Goal: Task Accomplishment & Management: Manage account settings

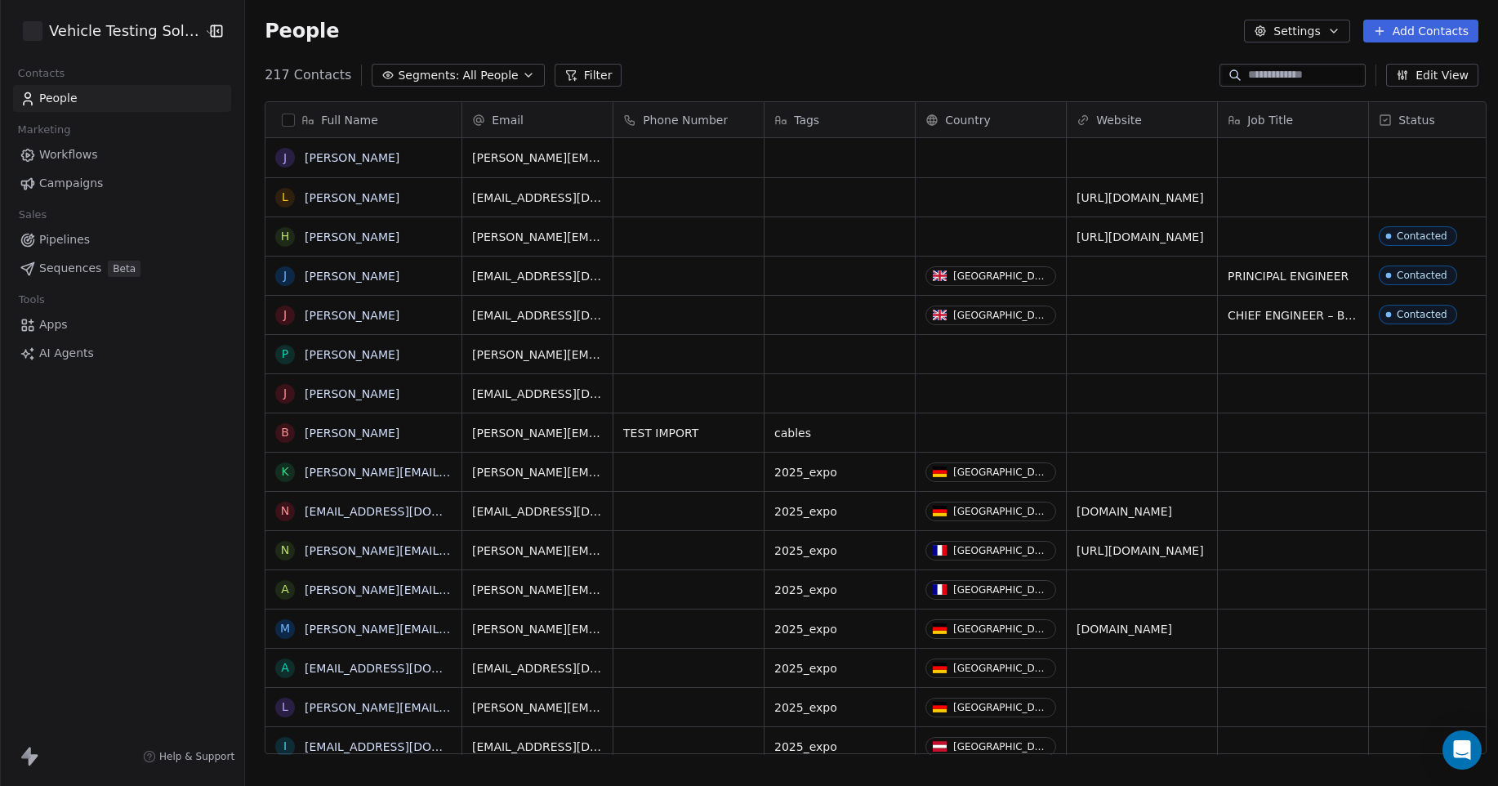
scroll to position [679, 1249]
click at [156, 29] on html "Vehicle Testing Solutions Contacts People Marketing Workflows Campaigns Sales P…" at bounding box center [749, 393] width 1498 height 786
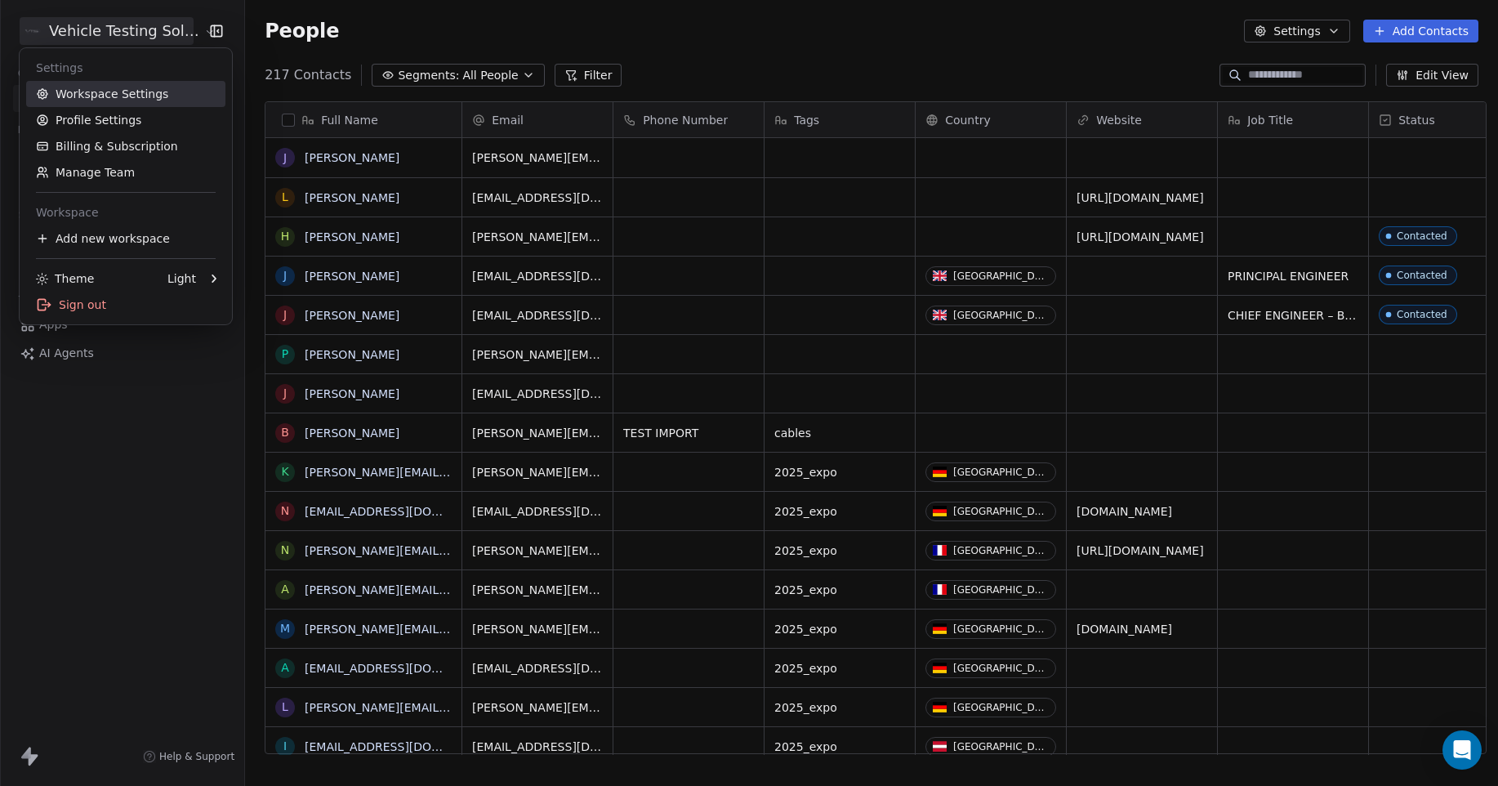
click at [114, 93] on link "Workspace Settings" at bounding box center [125, 94] width 199 height 26
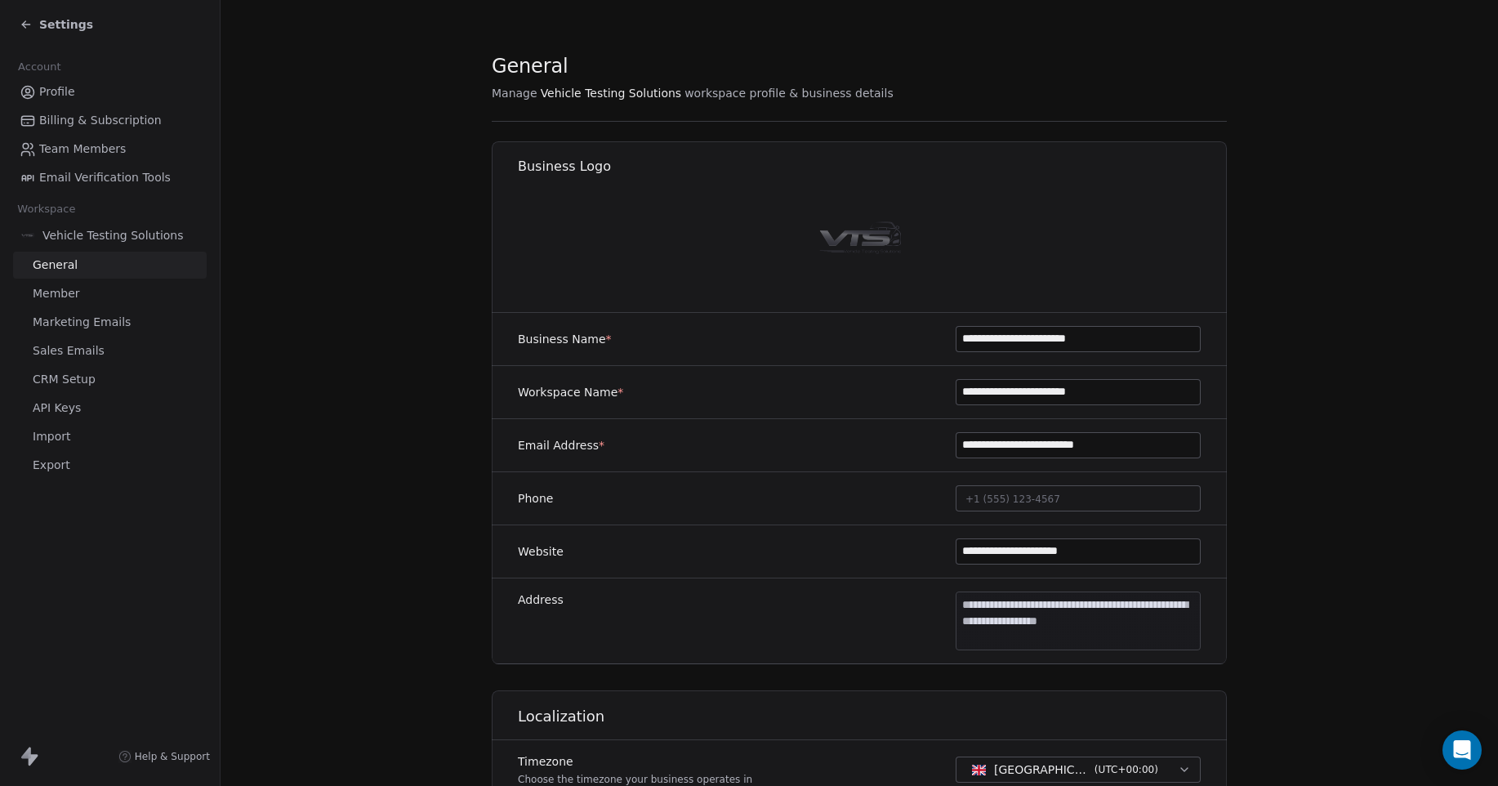
click at [67, 377] on span "CRM Setup" at bounding box center [64, 379] width 63 height 17
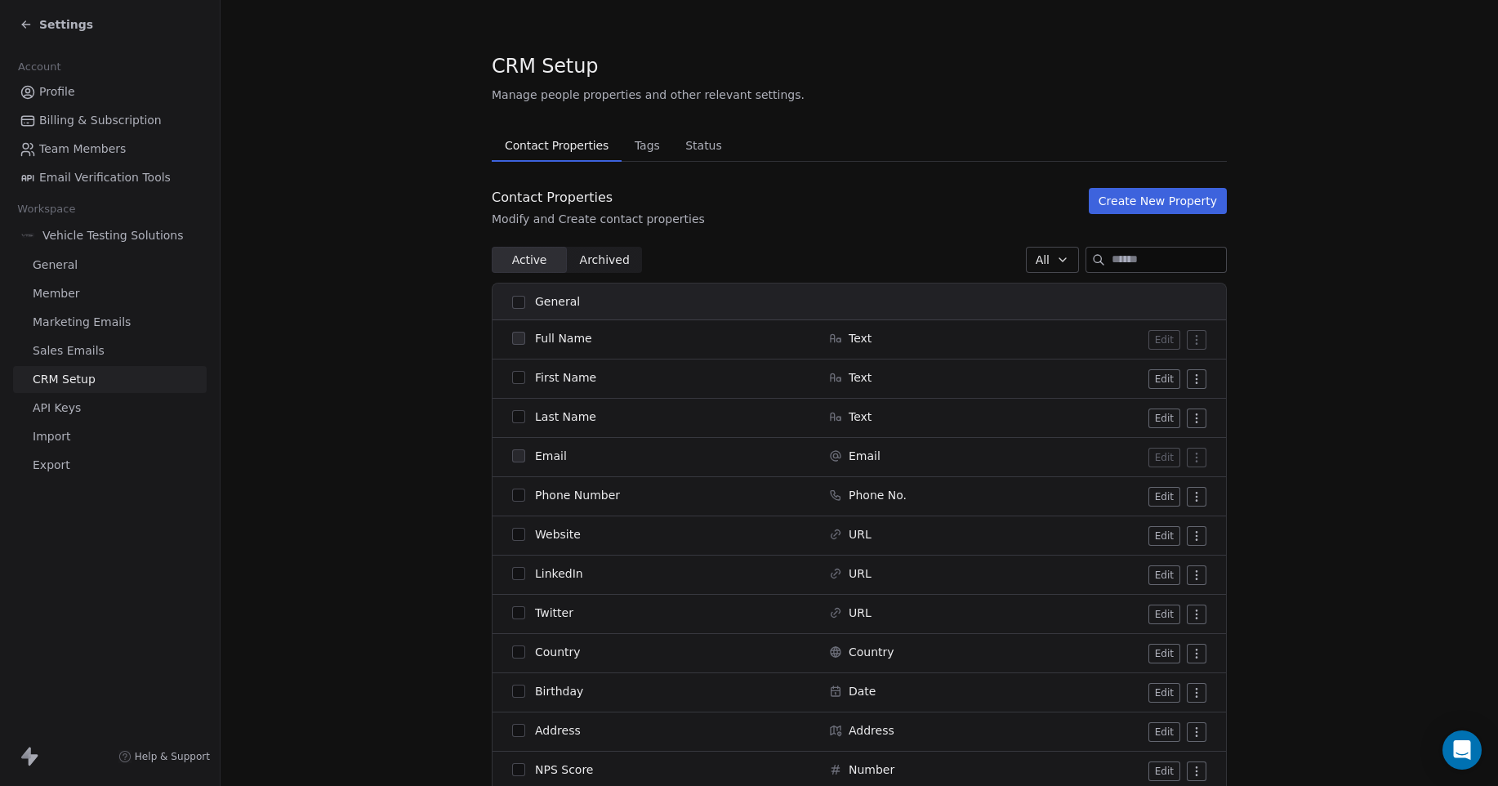
click at [64, 405] on span "API Keys" at bounding box center [57, 407] width 48 height 17
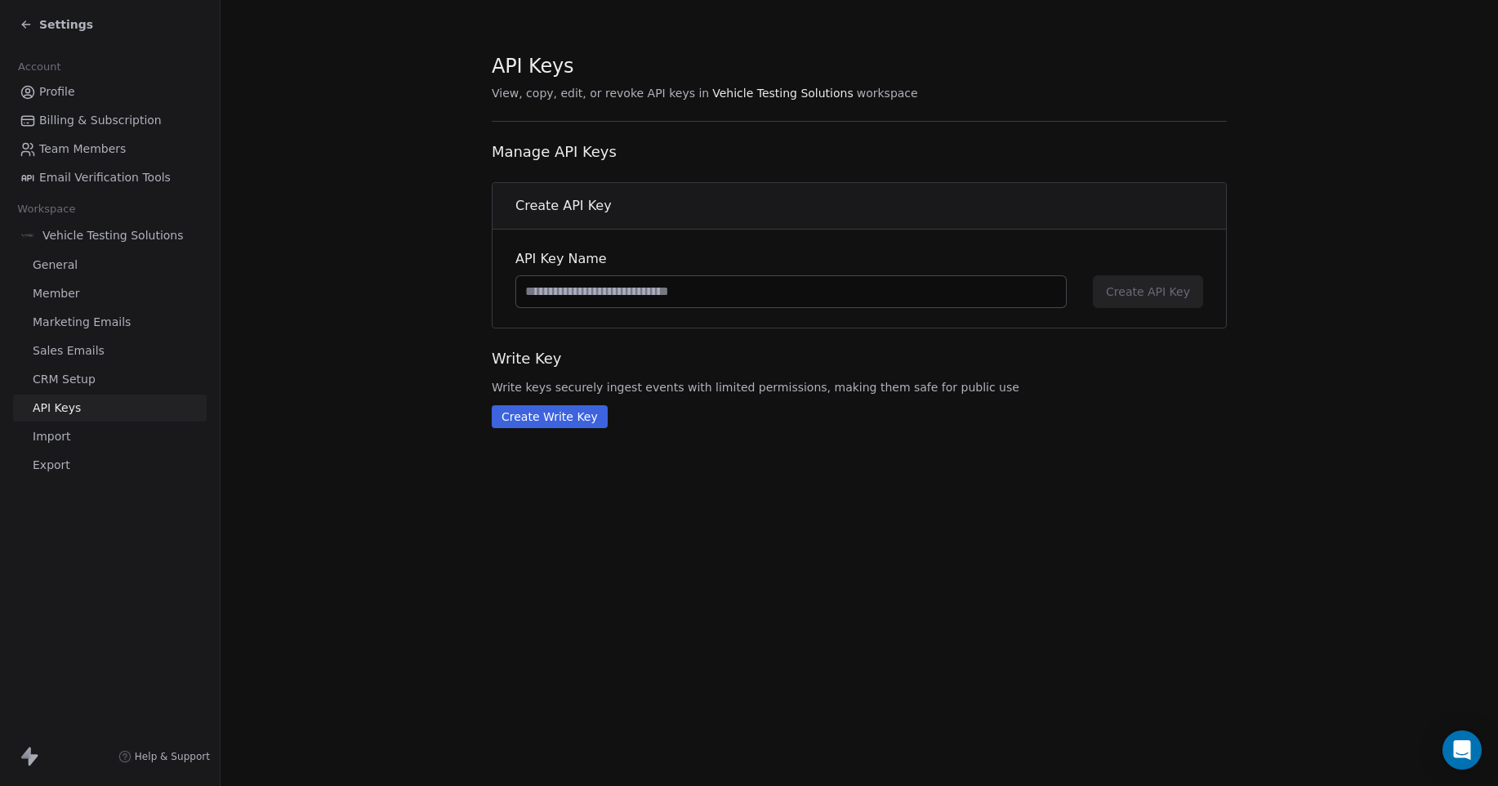
click at [60, 291] on span "Member" at bounding box center [56, 293] width 47 height 17
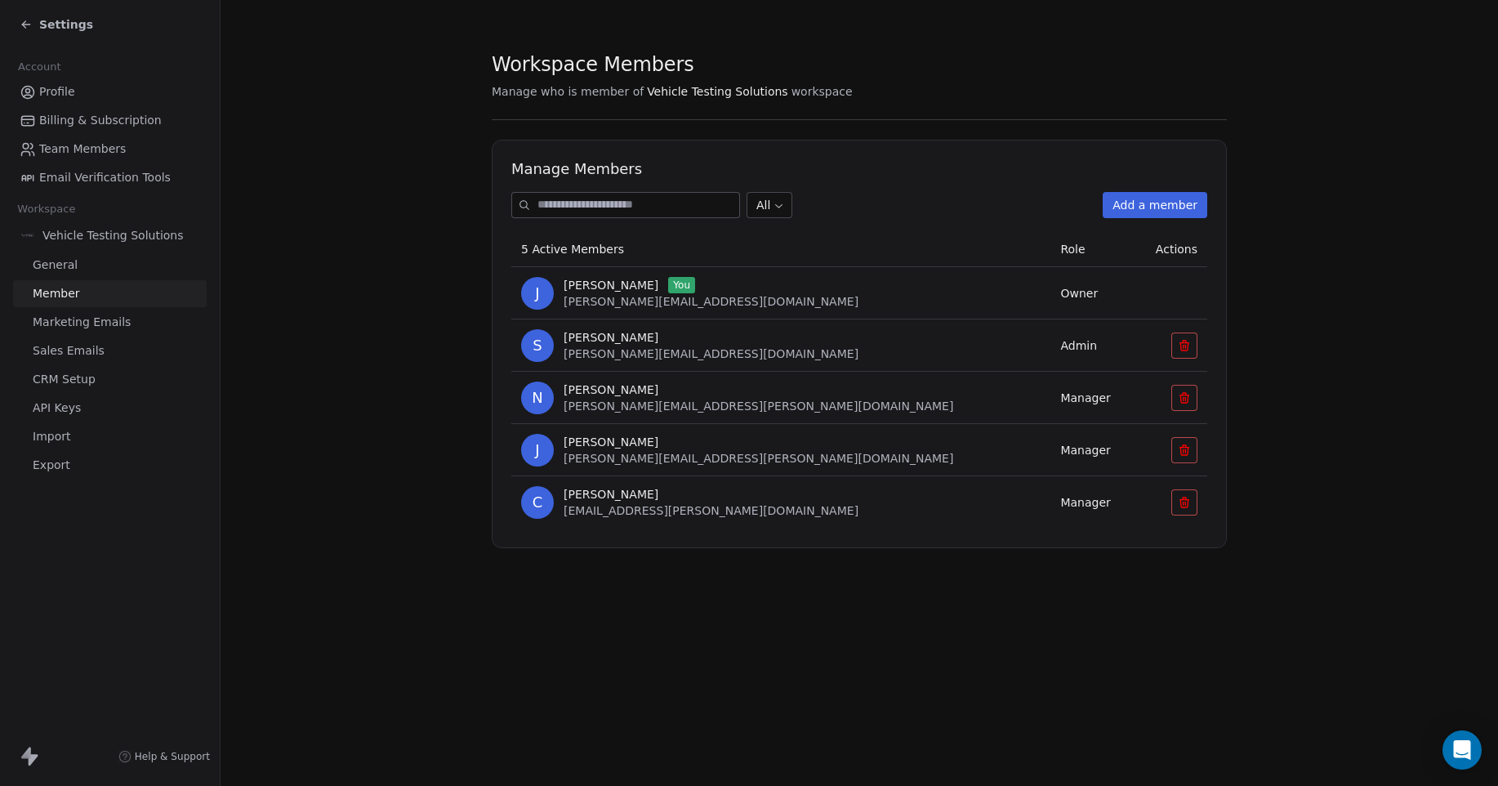
click at [1162, 212] on button "Add a member" at bounding box center [1155, 205] width 105 height 26
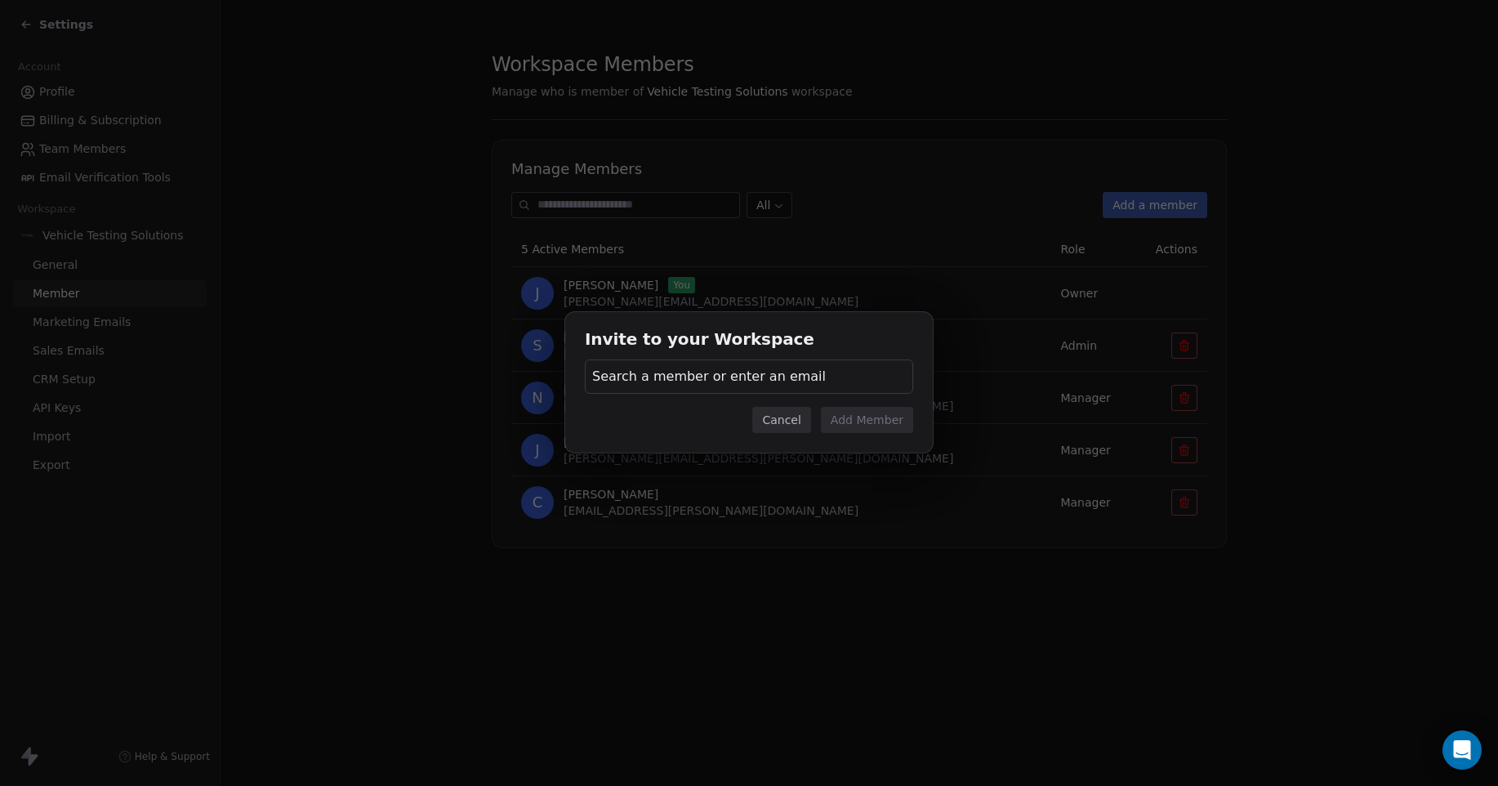
click at [794, 420] on button "Cancel" at bounding box center [781, 420] width 58 height 26
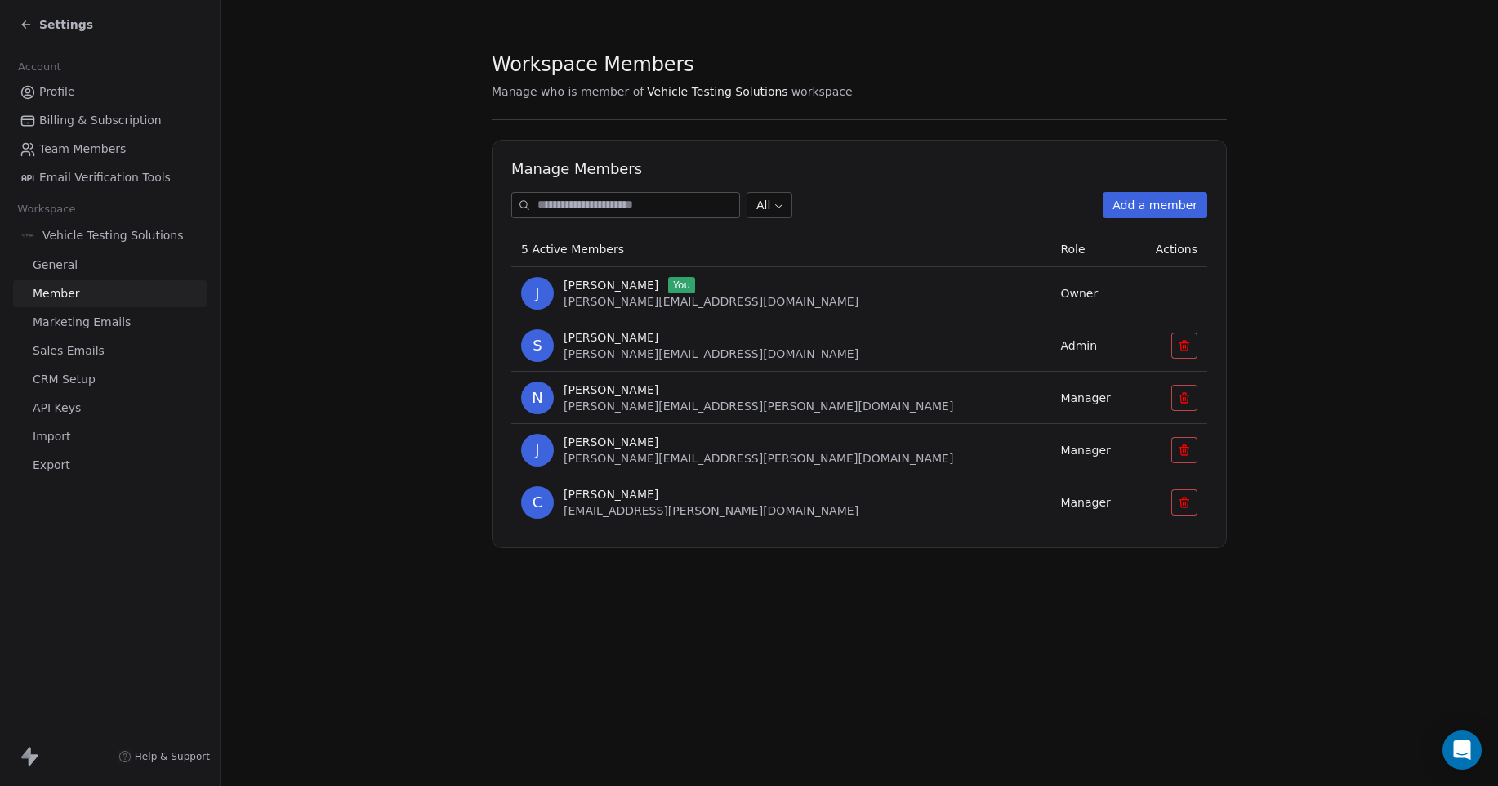
click at [1160, 206] on button "Add a member" at bounding box center [1155, 205] width 105 height 26
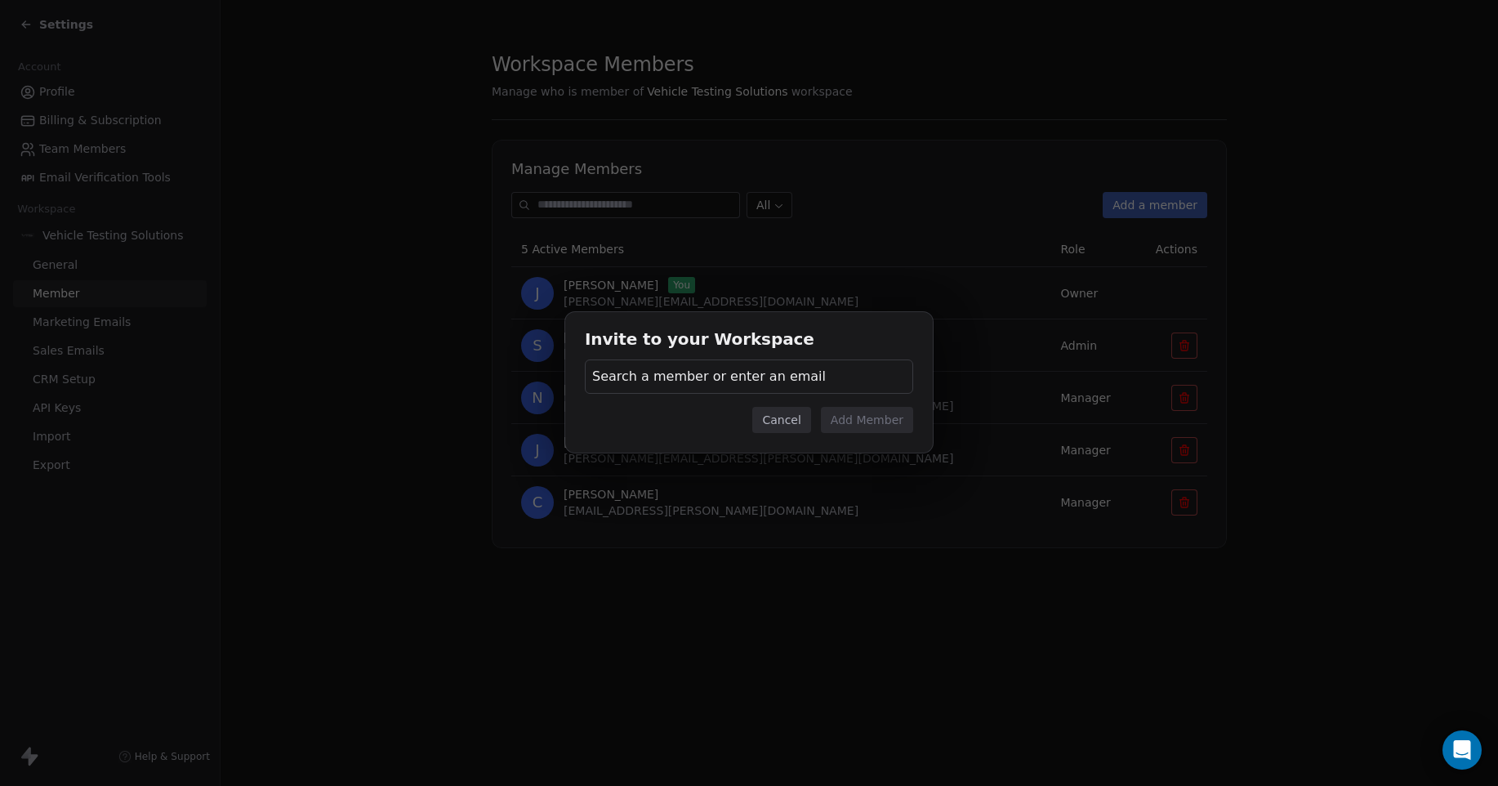
click at [824, 377] on div "Search a member or enter an email" at bounding box center [749, 376] width 328 height 34
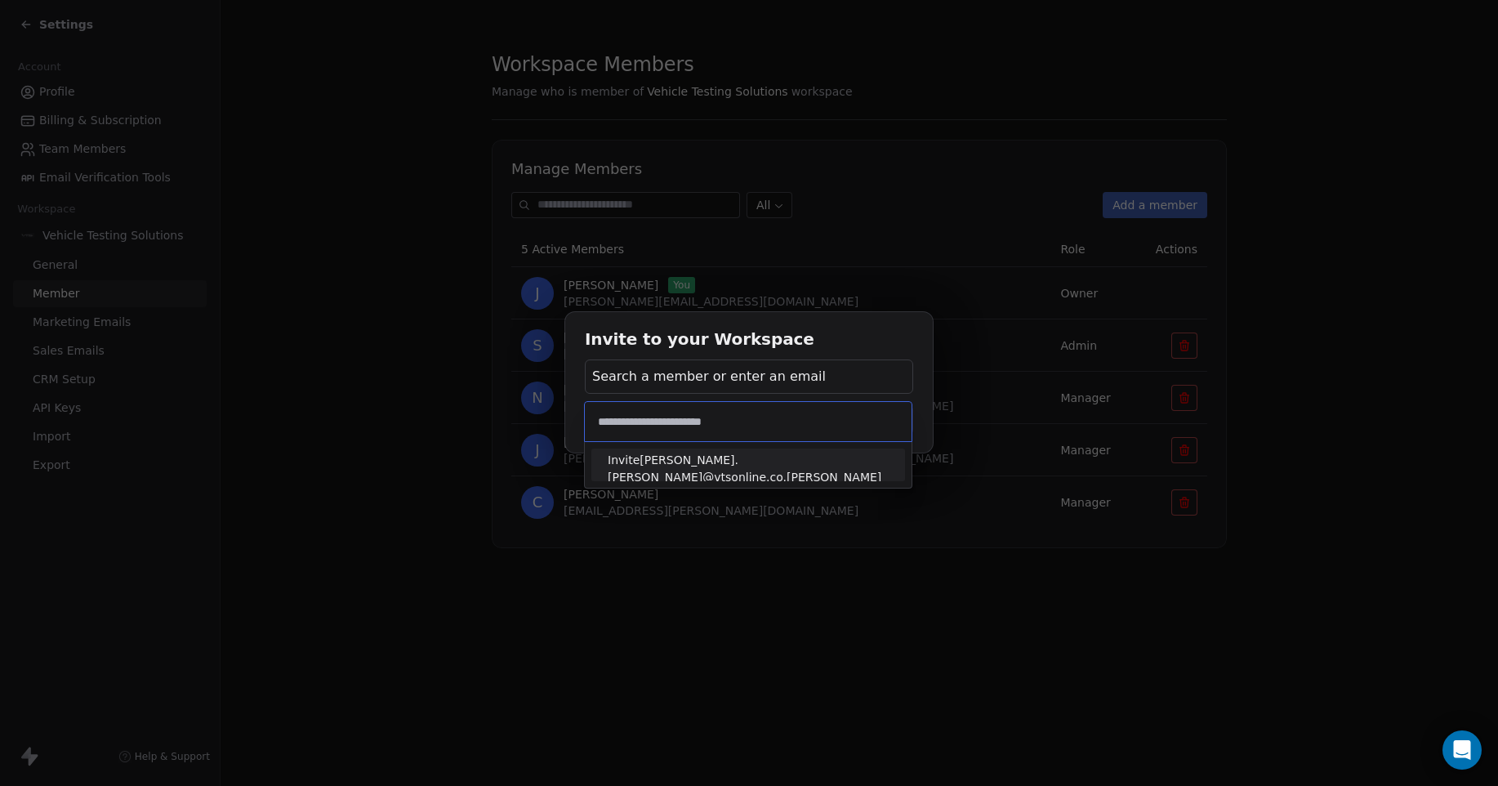
type input "**********"
click at [837, 621] on div "Invite to your Workspace Search a member or enter an email Cancel Add Member" at bounding box center [749, 393] width 1498 height 786
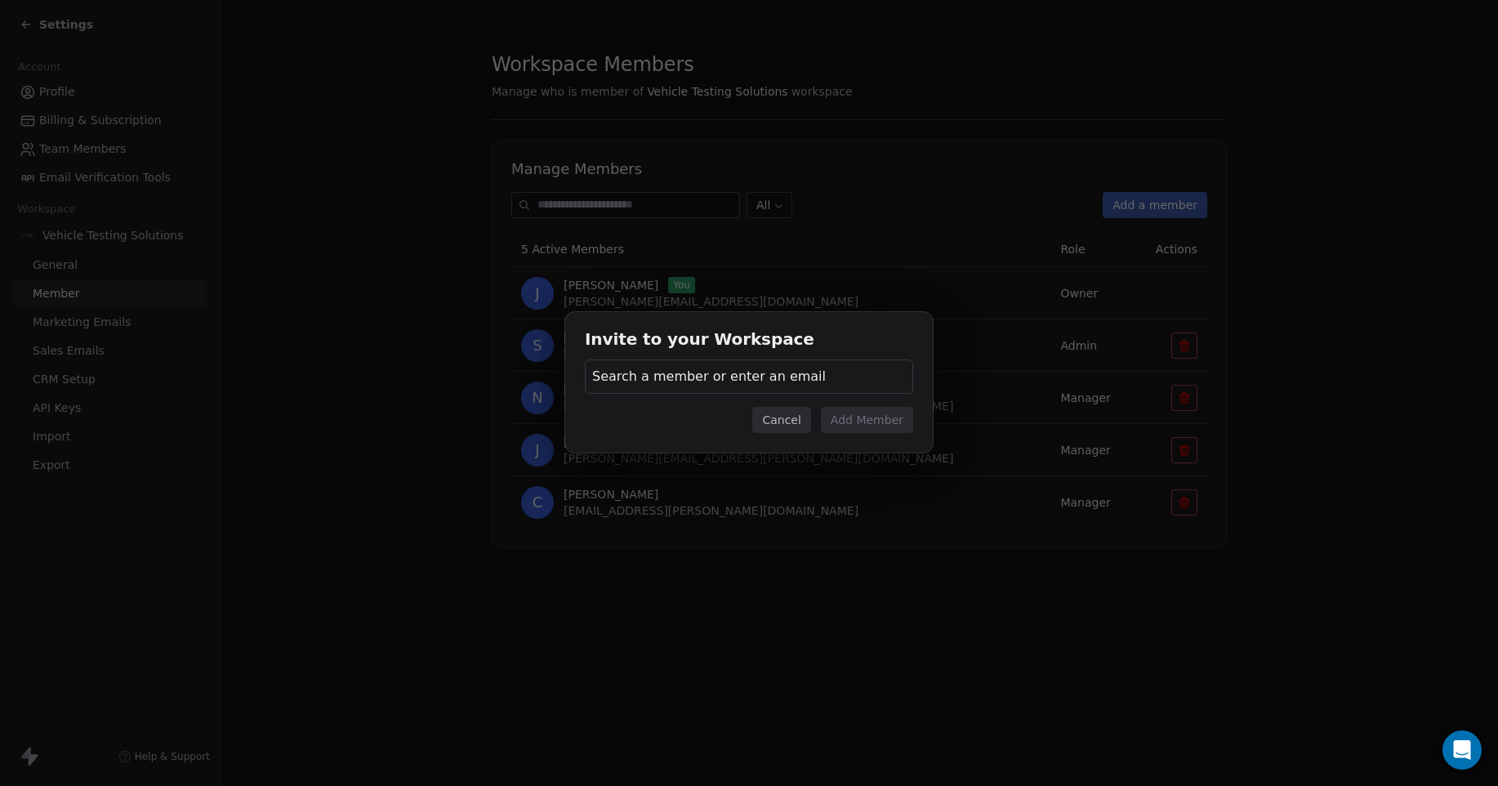
click at [788, 423] on button "Cancel" at bounding box center [781, 420] width 58 height 26
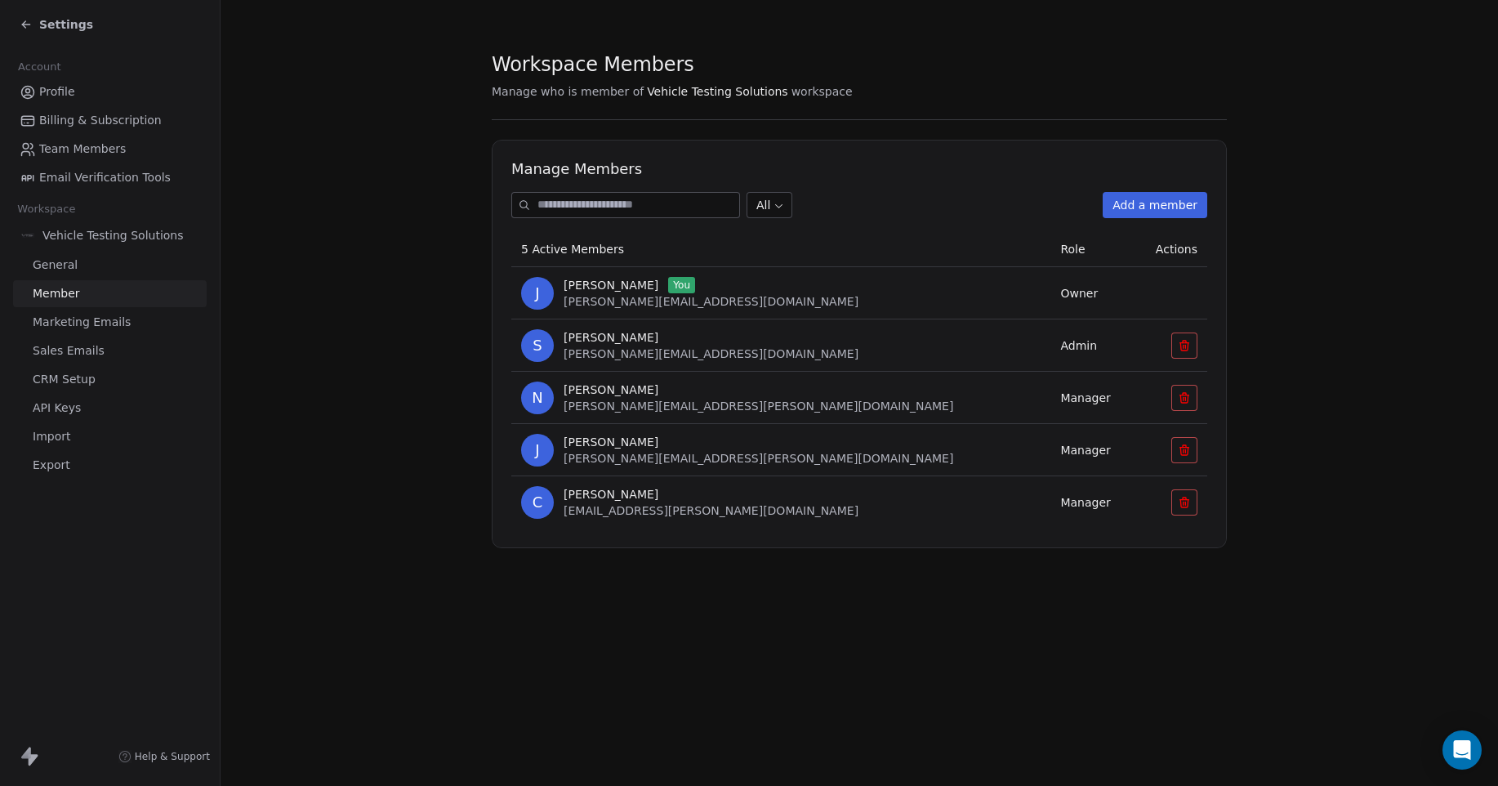
click at [59, 433] on span "Import" at bounding box center [52, 436] width 38 height 17
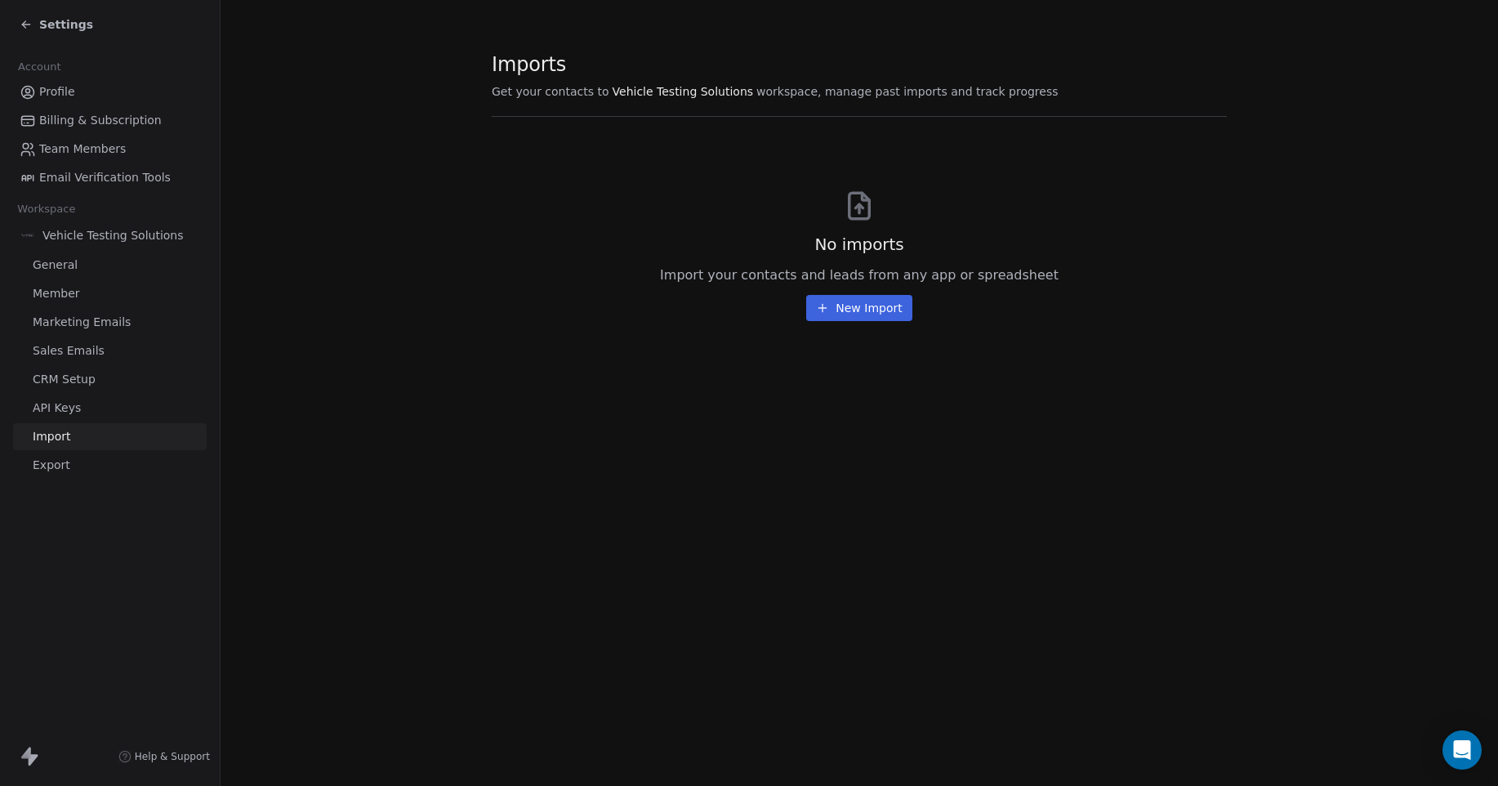
click at [876, 308] on button "New Import" at bounding box center [858, 308] width 105 height 26
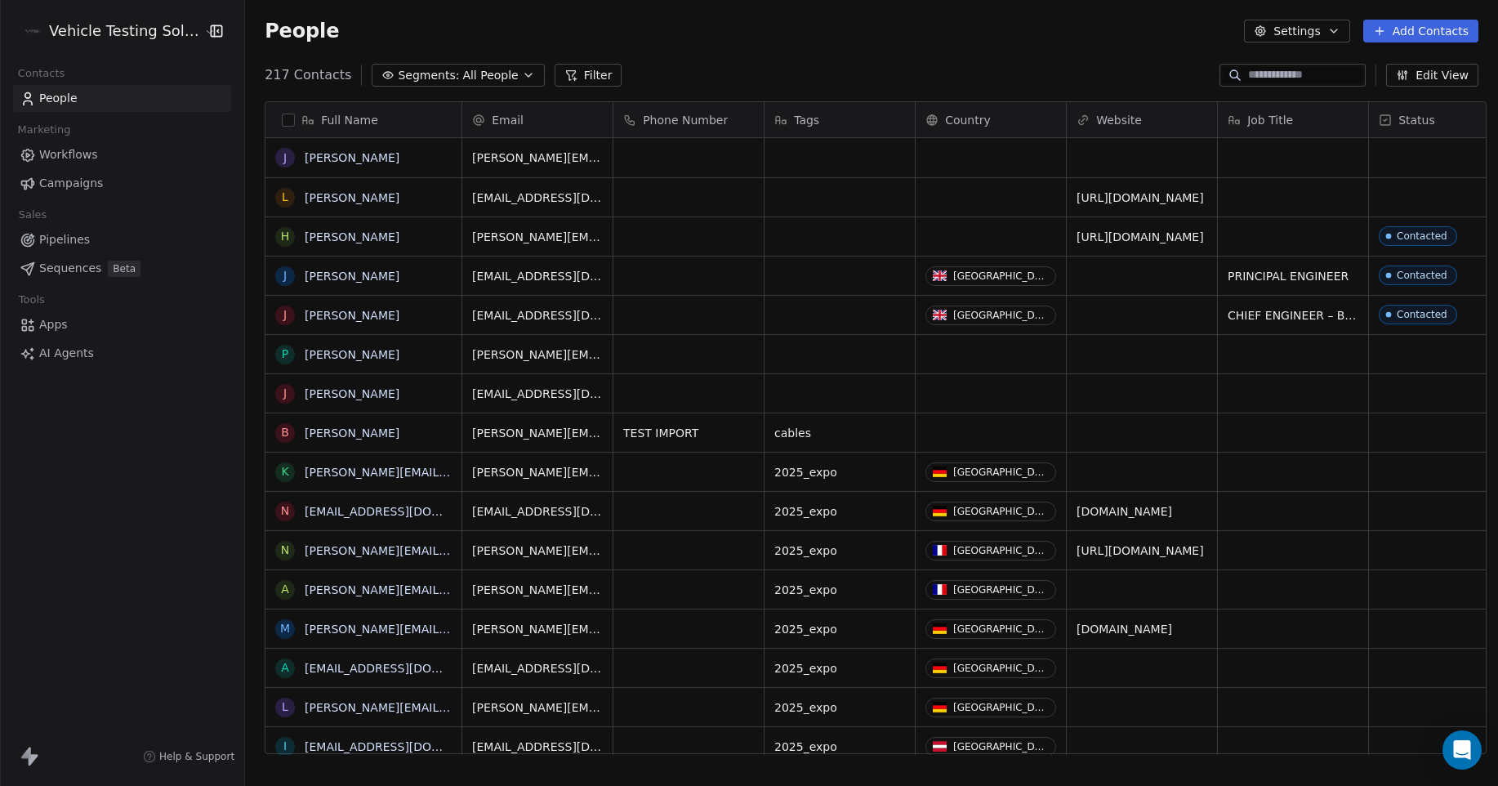
click at [1331, 32] on icon "button" at bounding box center [1333, 31] width 13 height 13
click at [1336, 32] on html "Vehicle Testing Solutions Contacts People Marketing Workflows Campaigns Sales P…" at bounding box center [749, 393] width 1498 height 786
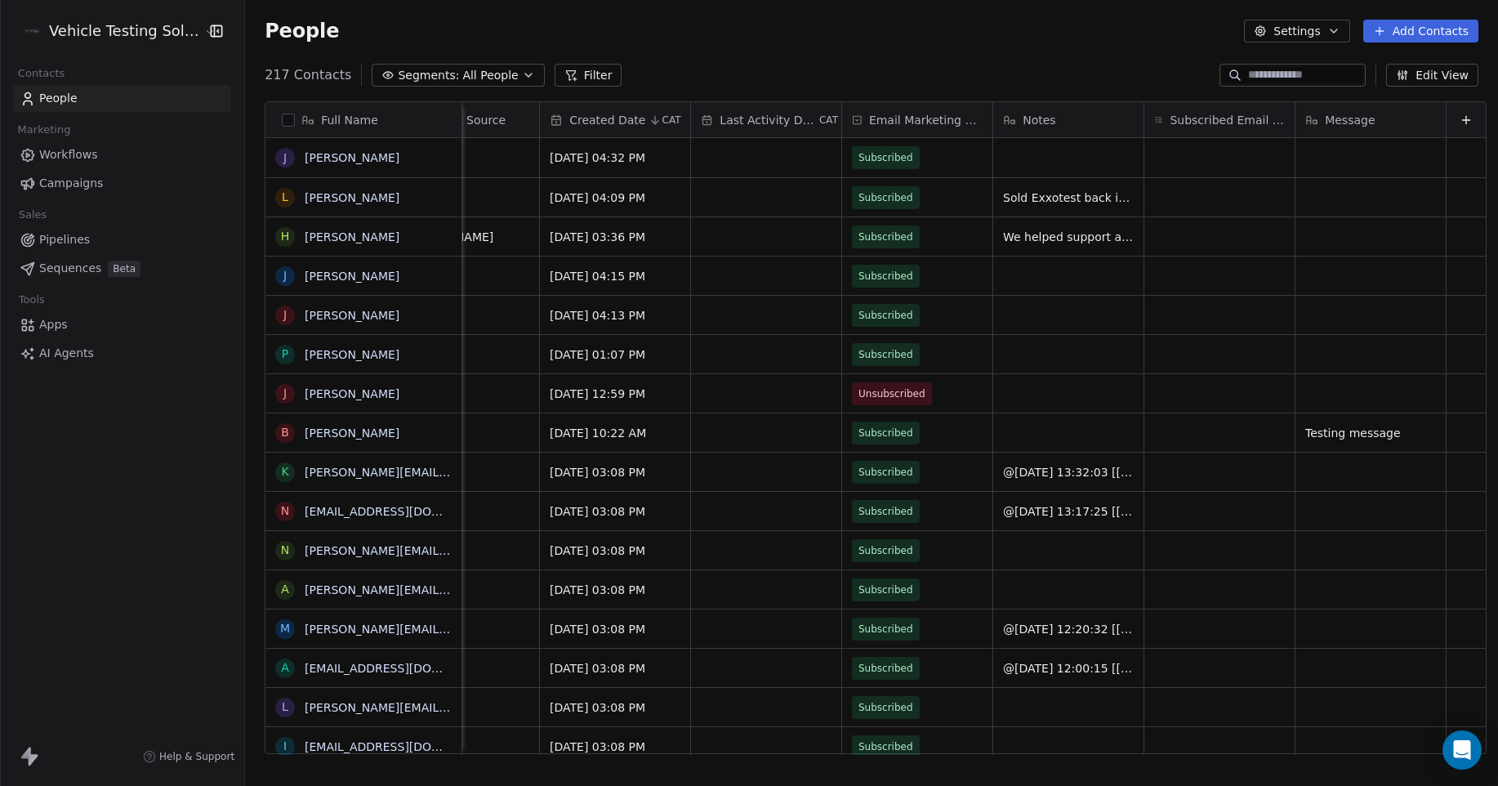
scroll to position [0, 1144]
click at [1053, 199] on span "Sold Exxotest back in 2023/24" at bounding box center [1091, 198] width 174 height 16
click at [997, 211] on textarea "**********" at bounding box center [1076, 203] width 204 height 51
click at [1145, 186] on textarea "**********" at bounding box center [1076, 203] width 204 height 51
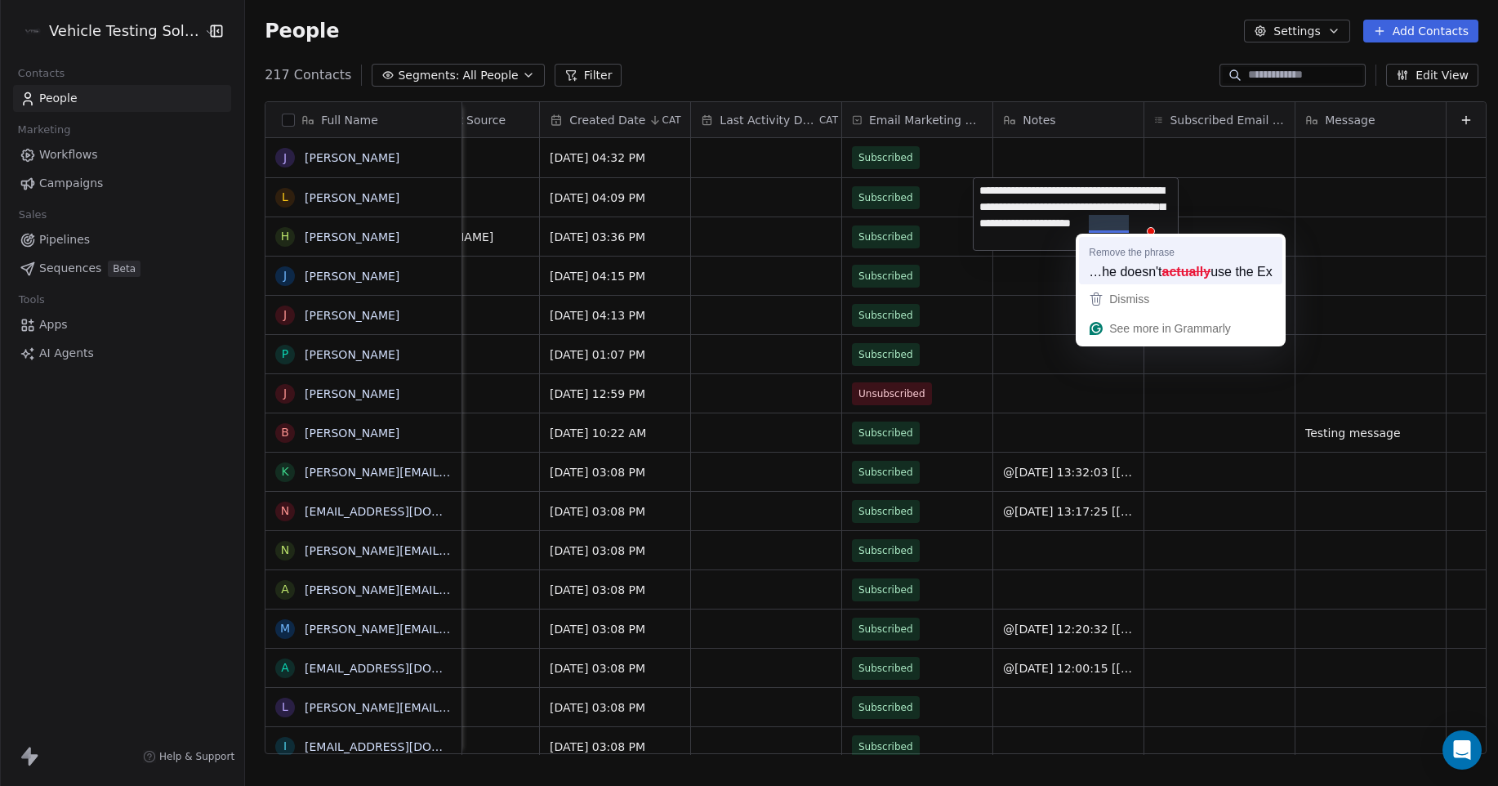
type textarea "**********"
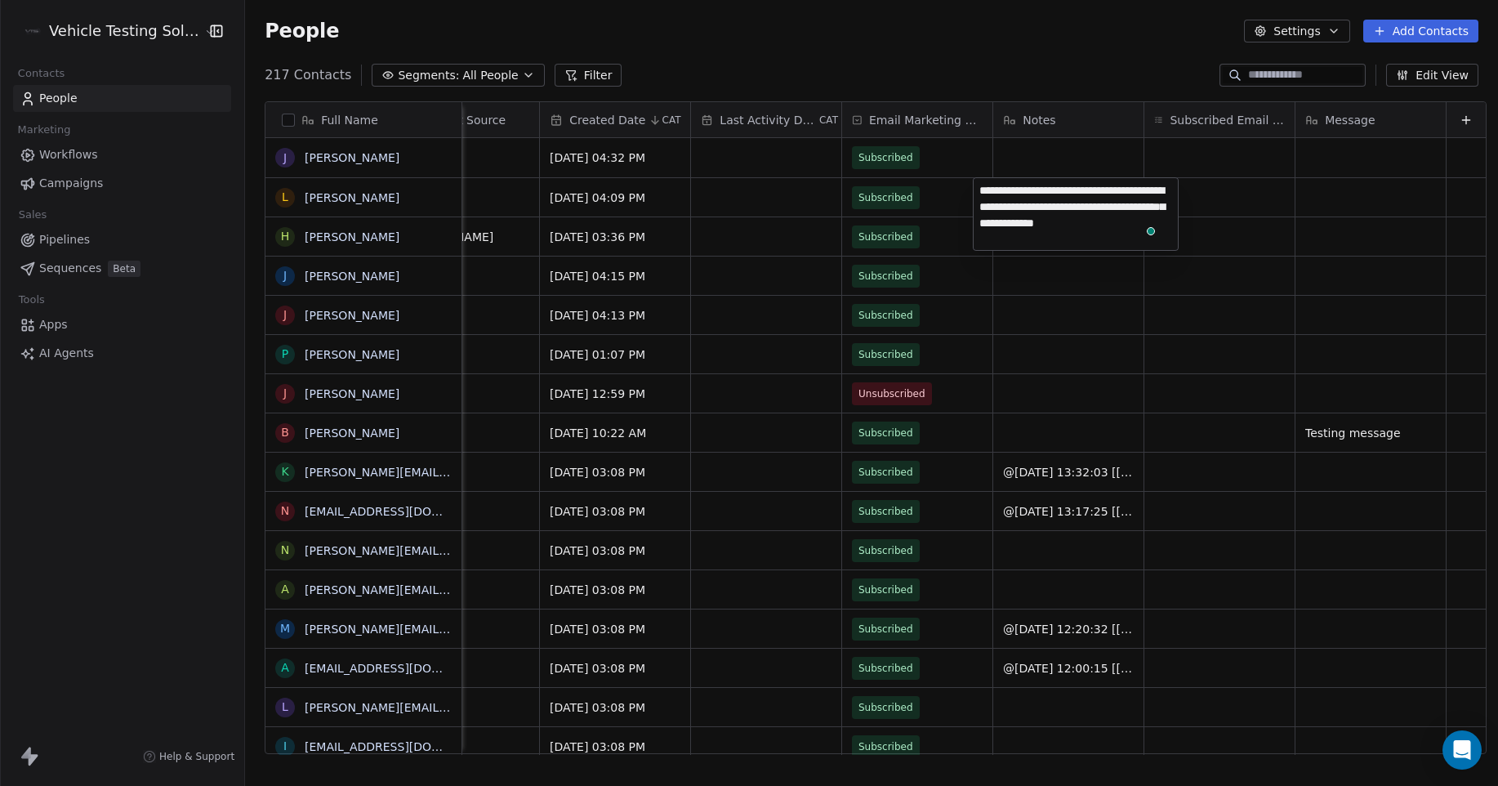
click at [1214, 204] on html "Vehicle Testing Solutions Contacts People Marketing Workflows Campaigns Sales P…" at bounding box center [749, 393] width 1498 height 786
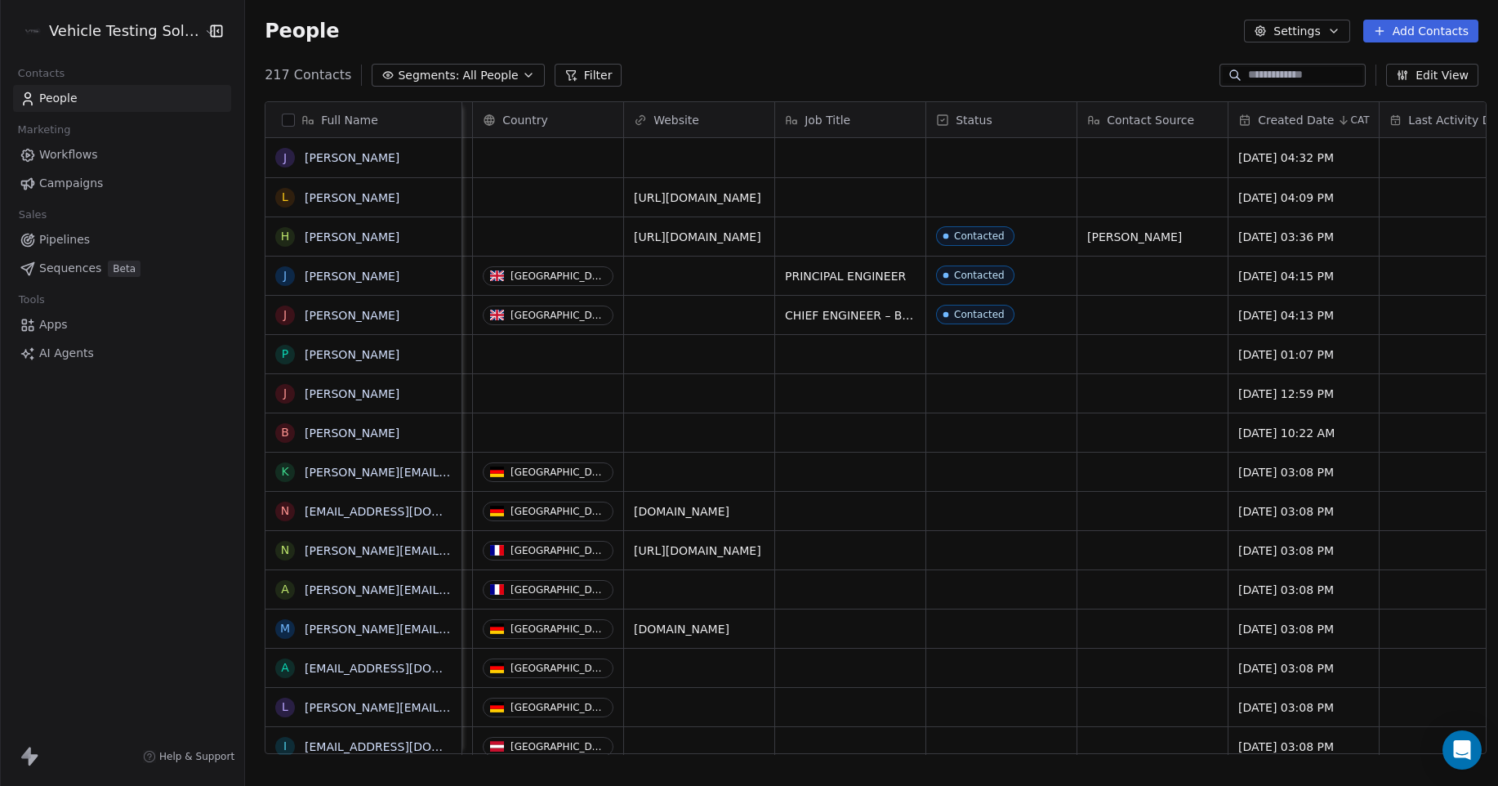
scroll to position [0, 18]
